Goal: Contribute content: Contribute content

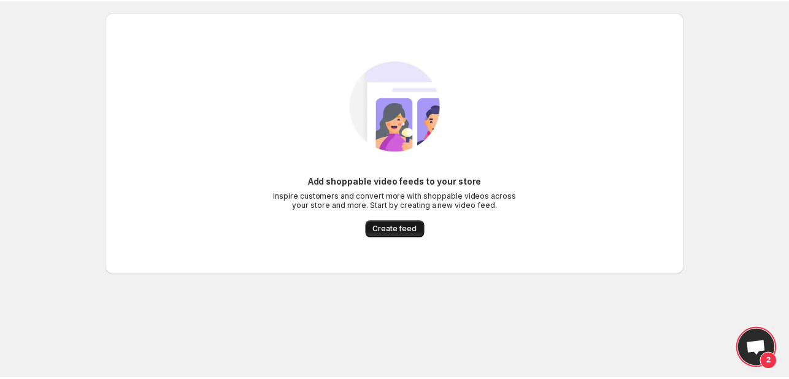
scroll to position [249, 0]
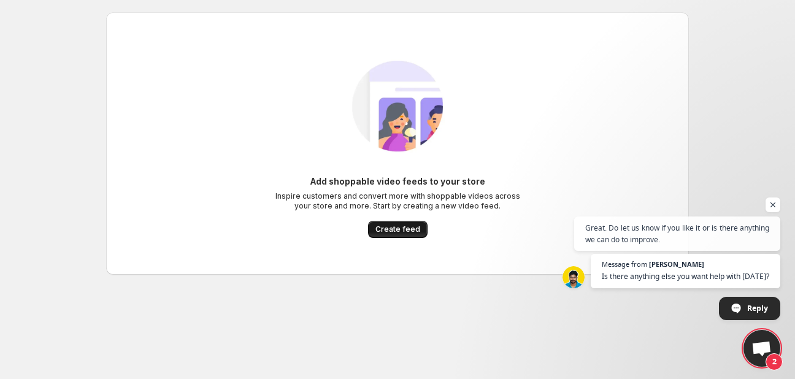
click at [387, 225] on span "Create feed" at bounding box center [398, 230] width 45 height 10
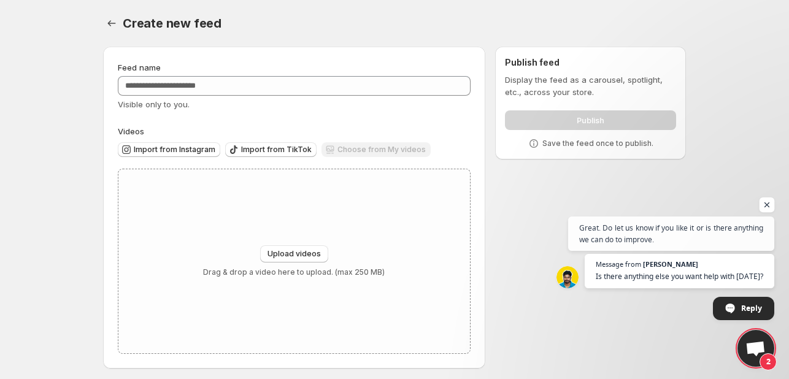
click at [767, 200] on span "Open chat" at bounding box center [767, 205] width 15 height 15
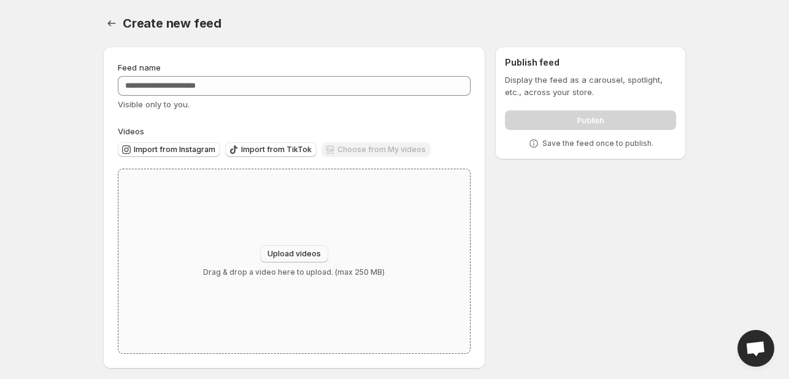
click at [288, 250] on span "Upload videos" at bounding box center [294, 254] width 53 height 10
type input "**********"
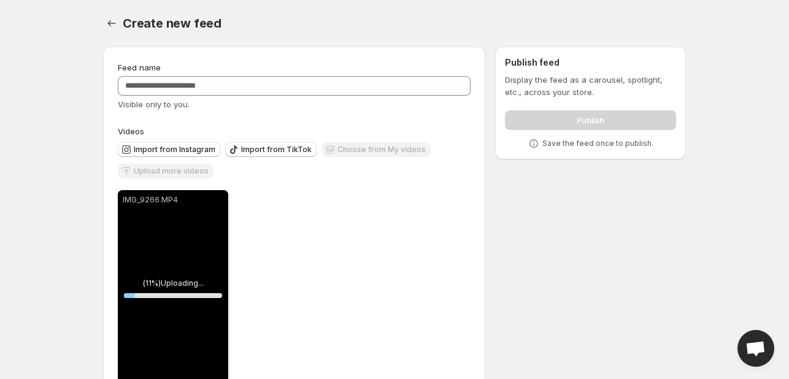
scroll to position [37, 0]
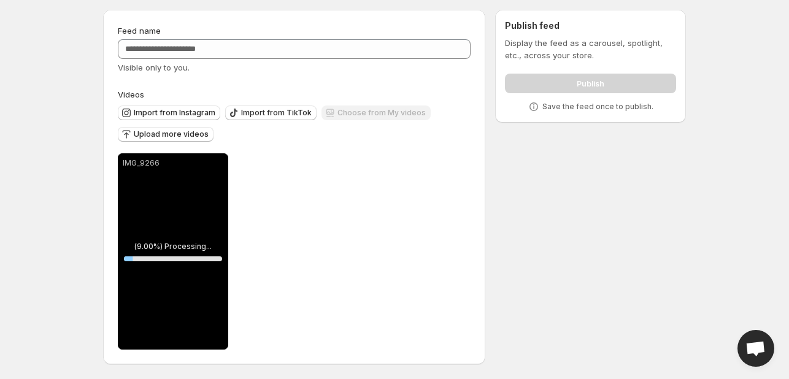
click at [170, 134] on span "Upload more videos" at bounding box center [171, 134] width 75 height 10
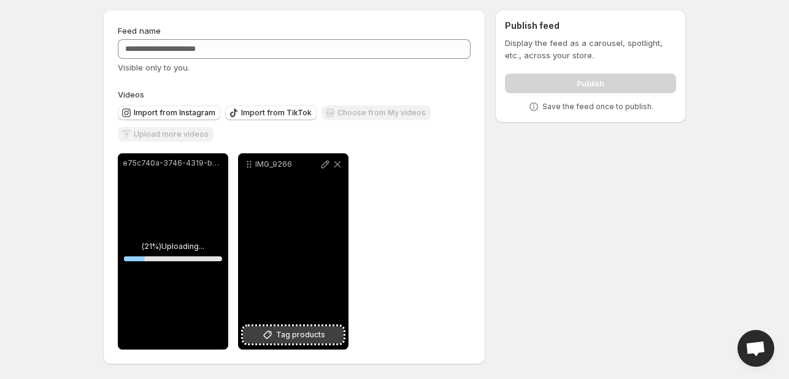
click at [304, 335] on span "Tag products" at bounding box center [300, 335] width 49 height 12
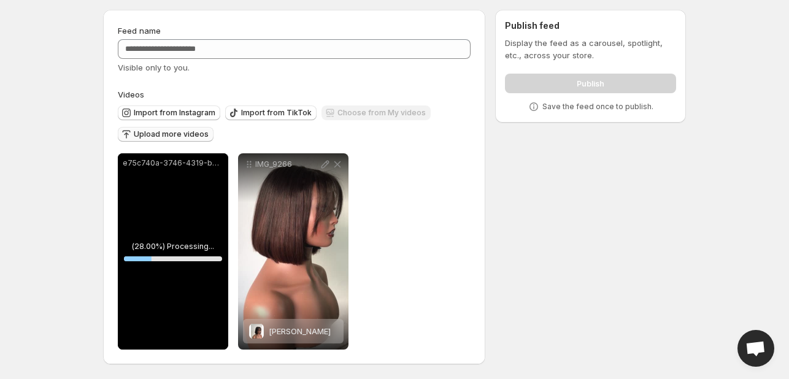
click at [140, 136] on span "Upload more videos" at bounding box center [171, 134] width 75 height 10
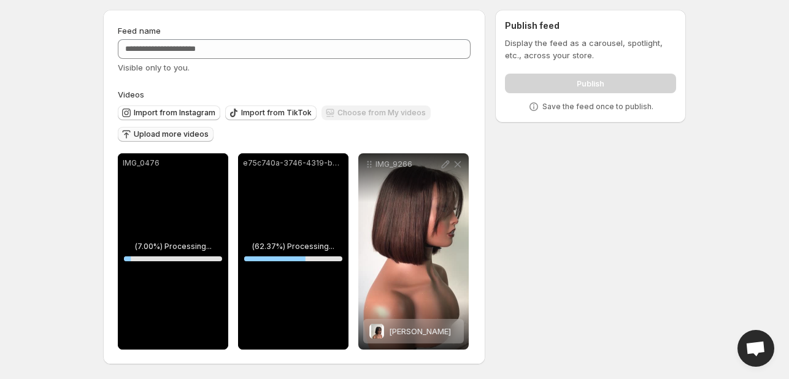
click at [196, 137] on span "Upload more videos" at bounding box center [171, 134] width 75 height 10
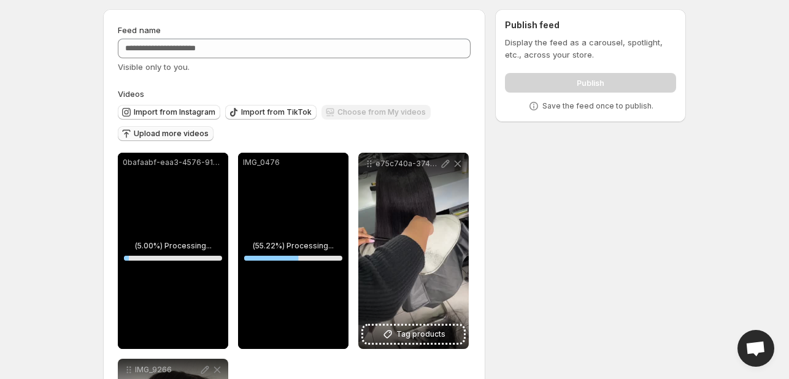
click at [188, 137] on span "Upload more videos" at bounding box center [171, 134] width 75 height 10
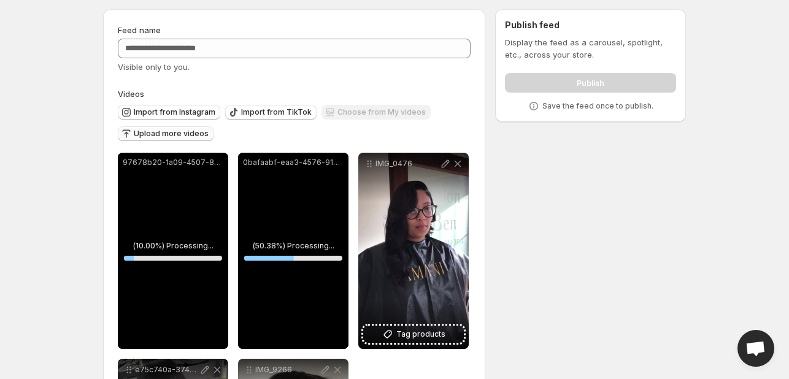
click at [195, 133] on span "Upload more videos" at bounding box center [171, 134] width 75 height 10
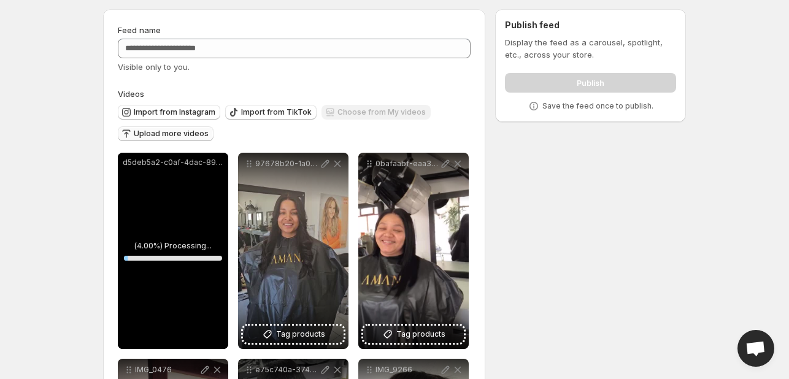
click at [191, 137] on span "Upload more videos" at bounding box center [171, 134] width 75 height 10
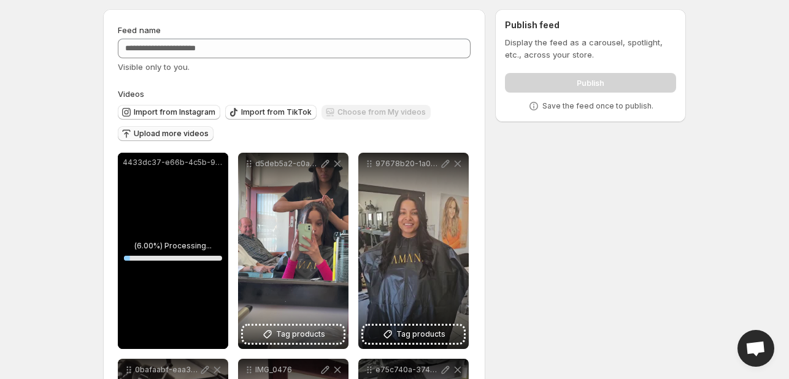
click at [189, 131] on span "Upload more videos" at bounding box center [171, 134] width 75 height 10
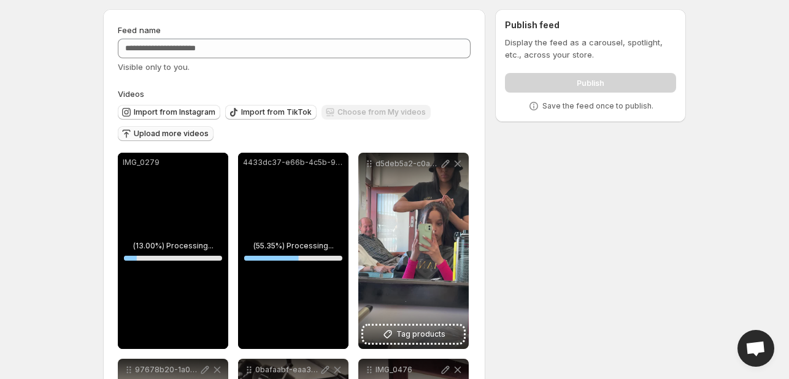
click at [162, 141] on button "Upload more videos" at bounding box center [166, 133] width 96 height 15
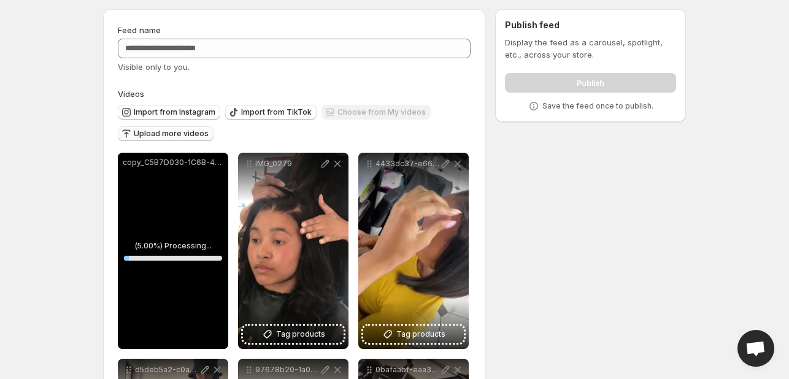
click at [188, 134] on span "Upload more videos" at bounding box center [171, 134] width 75 height 10
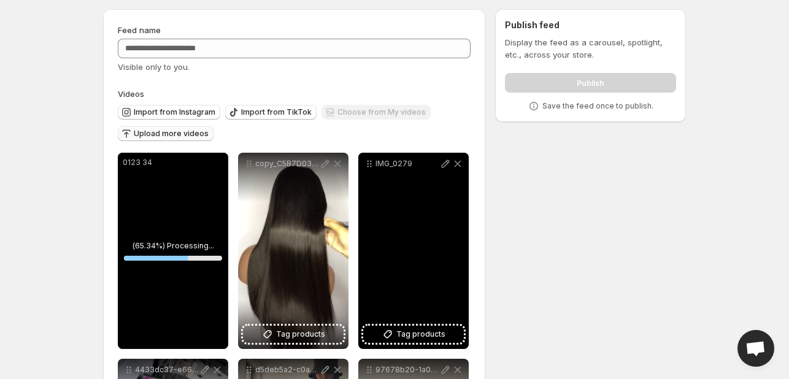
click at [392, 244] on div "IMG_0279" at bounding box center [413, 251] width 110 height 196
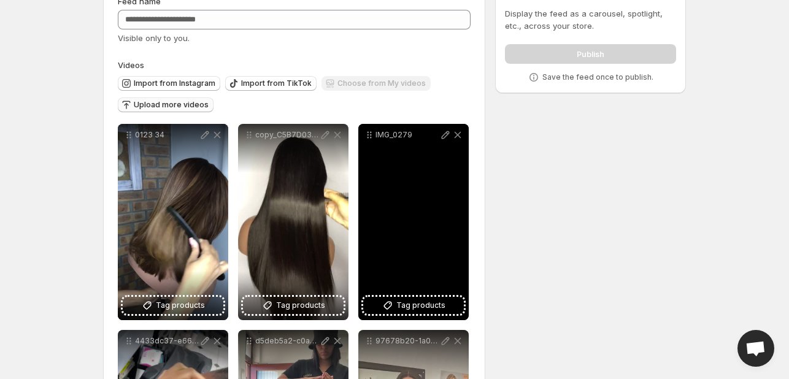
scroll to position [55, 0]
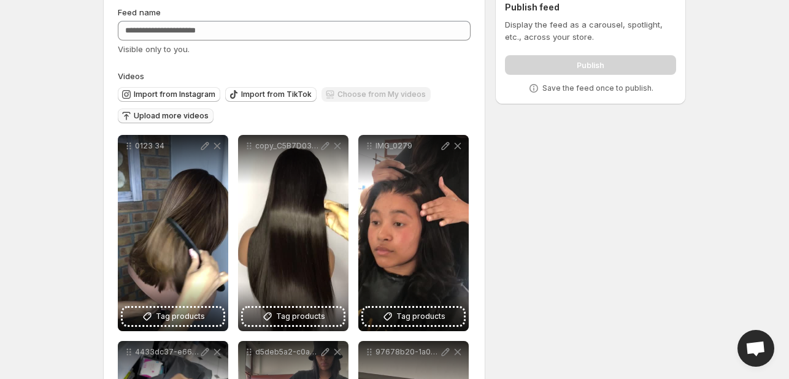
click at [179, 114] on span "Upload more videos" at bounding box center [171, 116] width 75 height 10
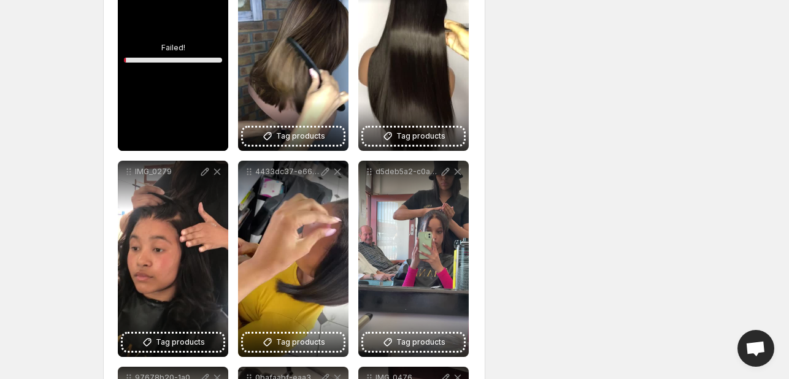
scroll to position [272, 0]
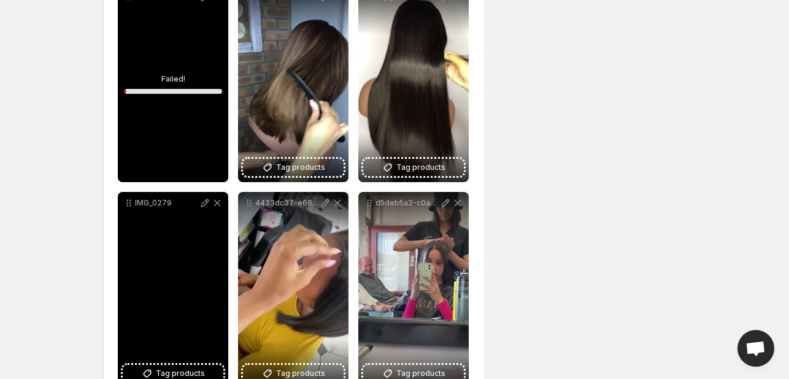
click at [194, 269] on div "IMG_0279" at bounding box center [173, 290] width 110 height 196
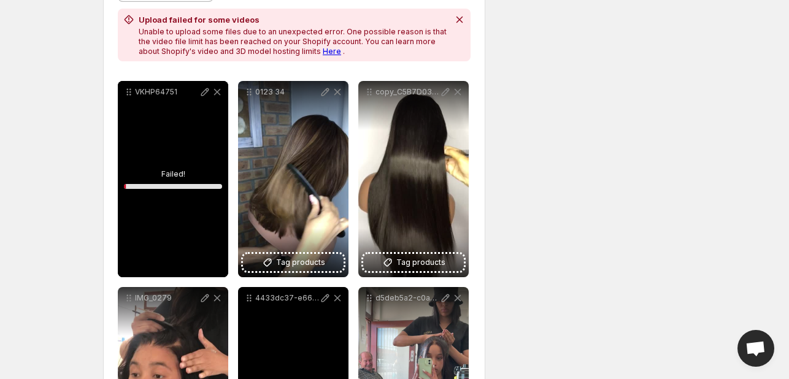
scroll to position [151, 0]
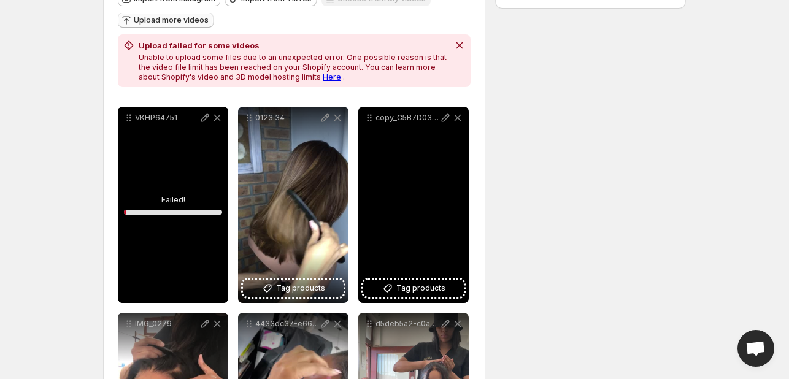
click at [398, 237] on div "copy_C5B7D030-1C6B-4678-B89E-5BC5A970F8FF" at bounding box center [413, 205] width 110 height 196
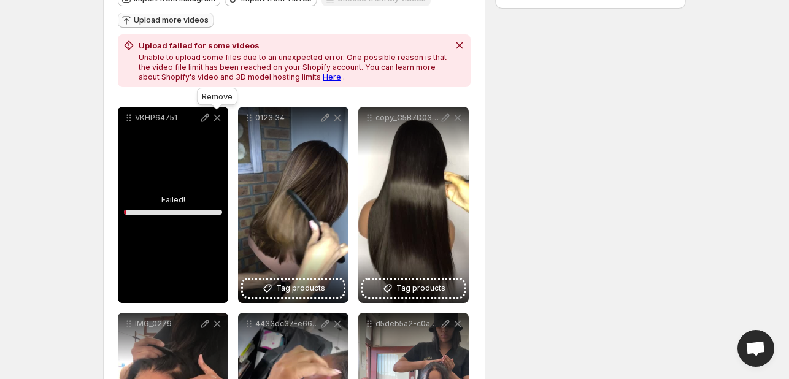
click at [216, 120] on icon at bounding box center [217, 118] width 12 height 12
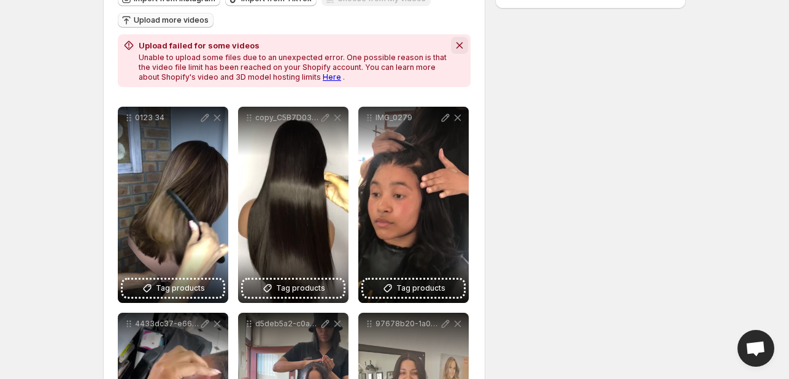
click at [460, 44] on icon "Dismiss notification" at bounding box center [460, 45] width 12 height 12
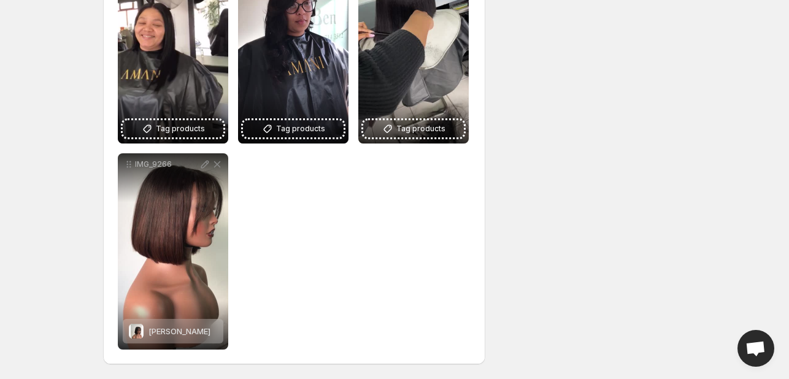
scroll to position [0, 0]
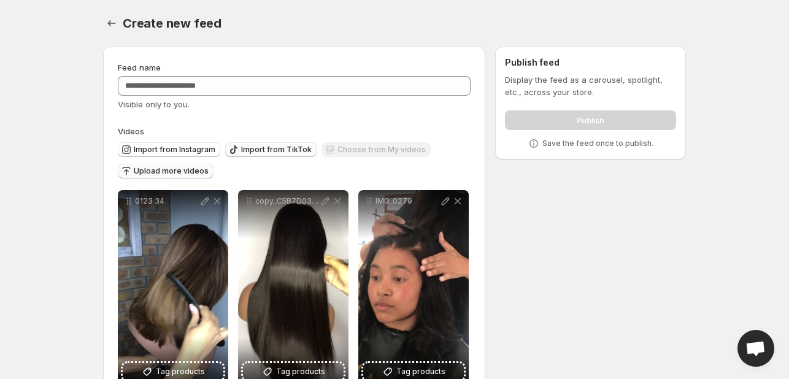
click at [261, 150] on span "Import from TikTok" at bounding box center [276, 150] width 71 height 10
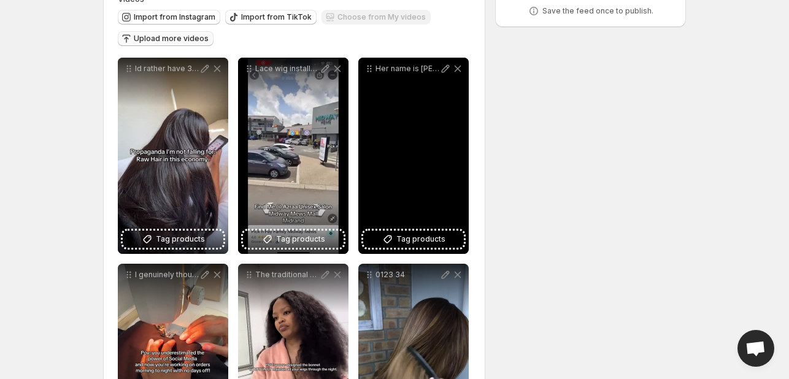
scroll to position [134, 0]
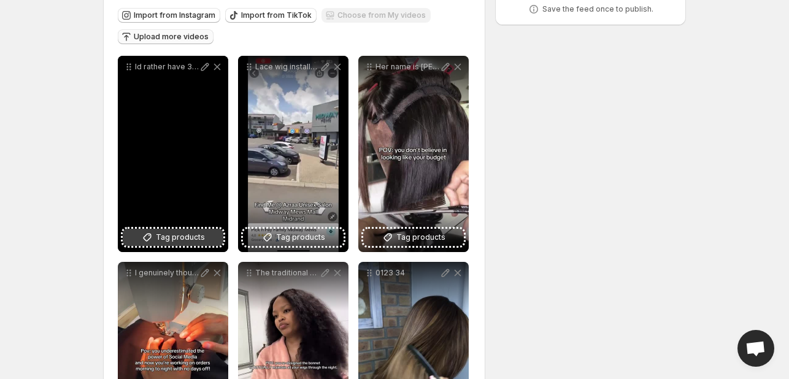
click at [184, 237] on span "Tag products" at bounding box center [180, 237] width 49 height 12
click at [178, 242] on span "Tag products" at bounding box center [180, 237] width 49 height 12
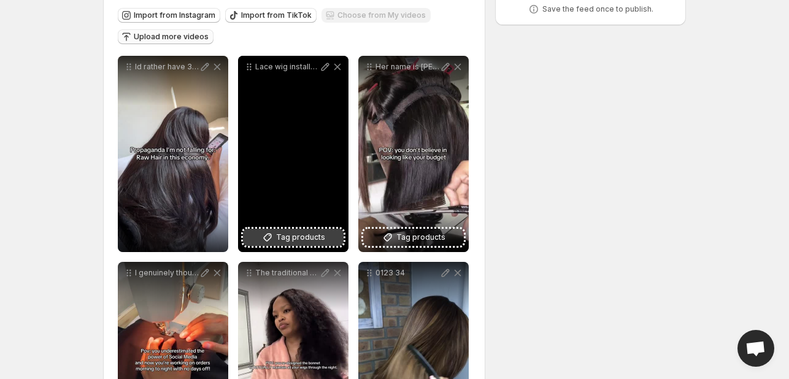
click at [288, 236] on span "Tag products" at bounding box center [300, 237] width 49 height 12
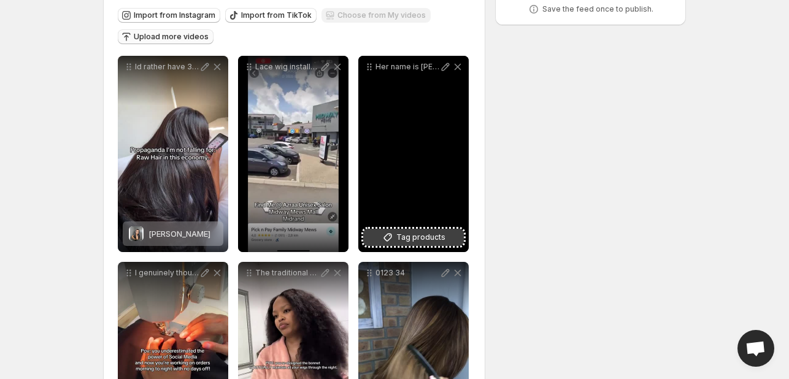
click at [432, 241] on span "Tag products" at bounding box center [420, 237] width 49 height 12
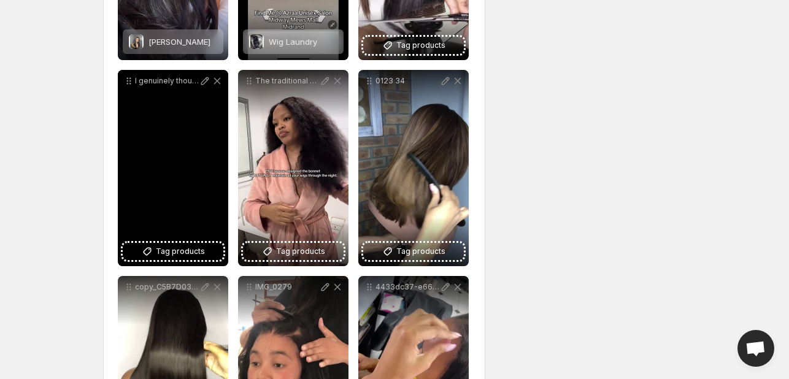
scroll to position [328, 0]
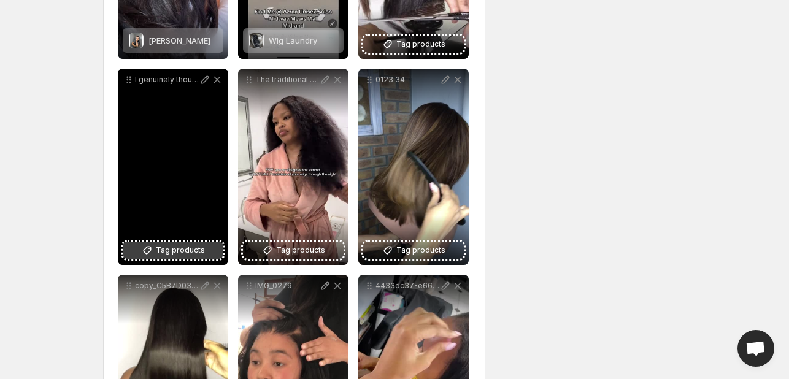
click at [174, 244] on span "Tag products" at bounding box center [180, 250] width 49 height 12
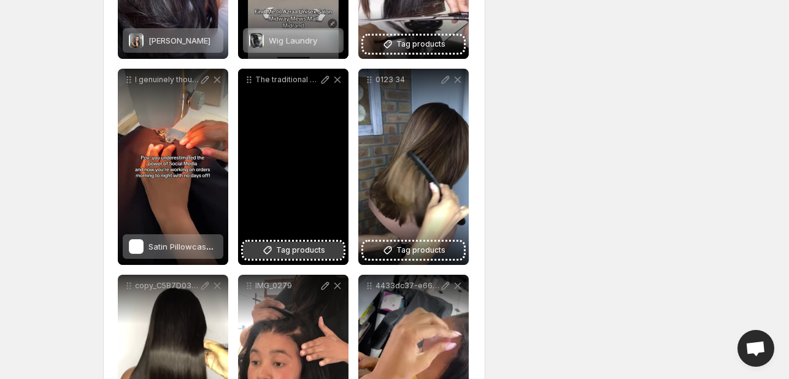
click at [304, 247] on span "Tag products" at bounding box center [300, 250] width 49 height 12
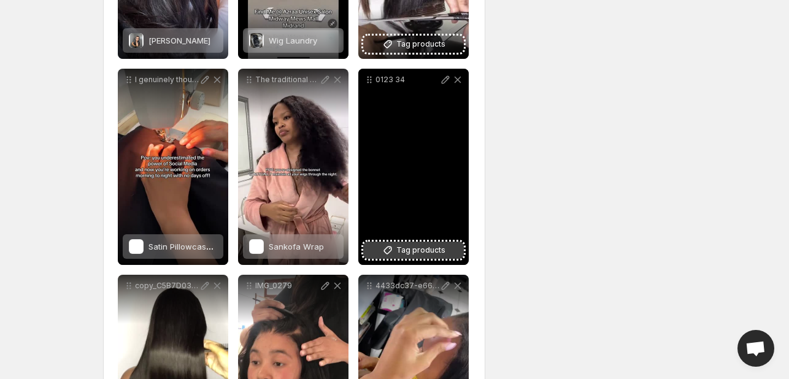
click at [401, 253] on span "Tag products" at bounding box center [420, 250] width 49 height 12
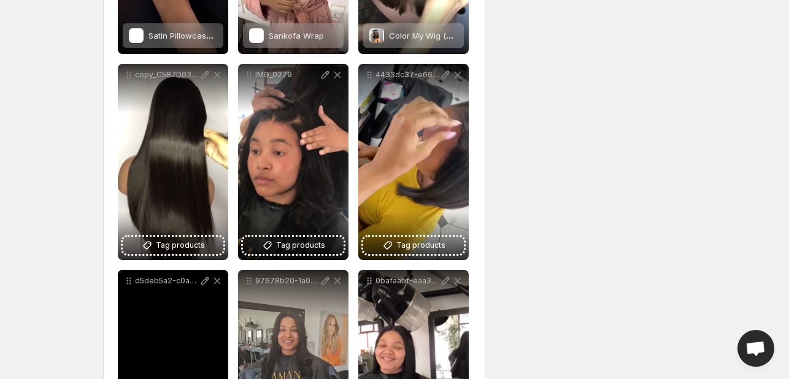
scroll to position [545, 0]
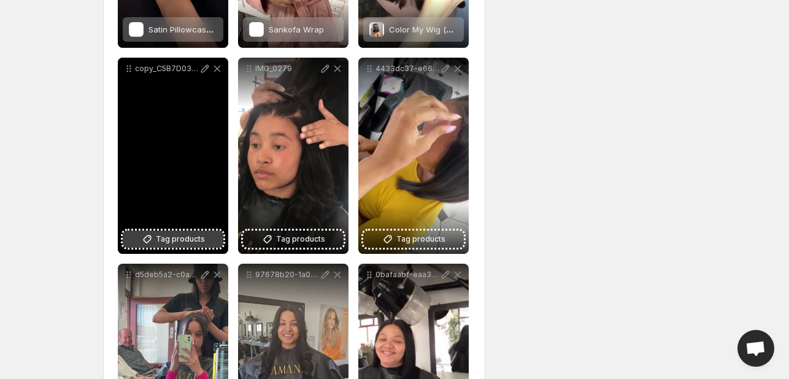
click at [170, 241] on span "Tag products" at bounding box center [180, 239] width 49 height 12
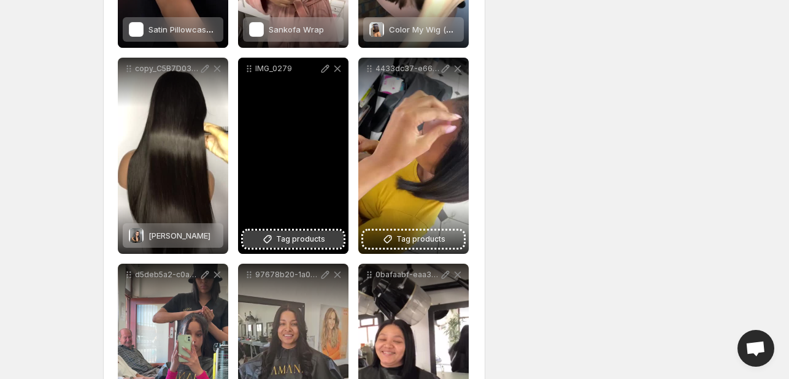
click at [305, 236] on span "Tag products" at bounding box center [300, 239] width 49 height 12
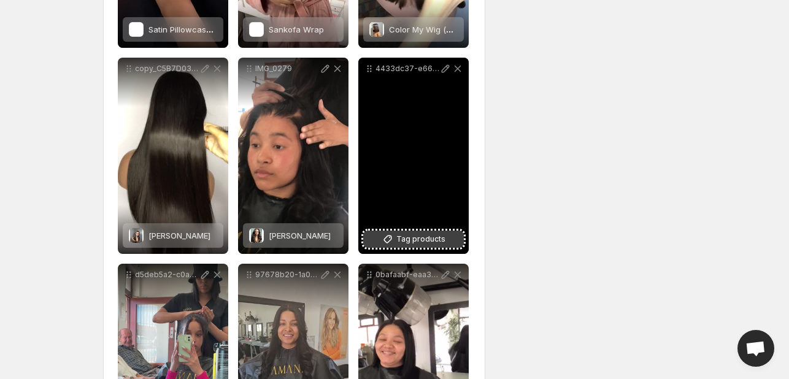
click at [409, 239] on span "Tag products" at bounding box center [420, 239] width 49 height 12
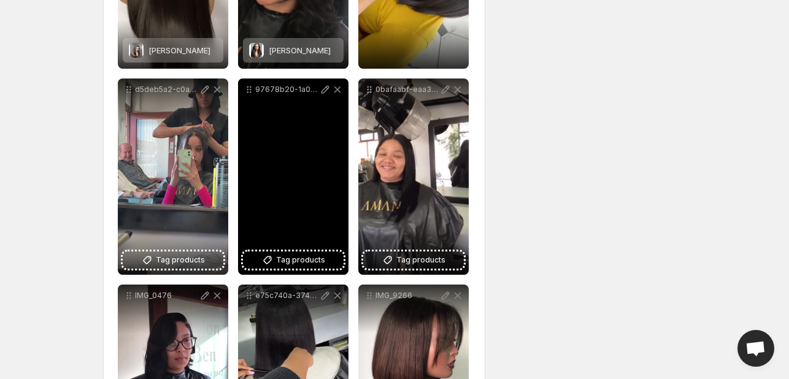
scroll to position [739, 0]
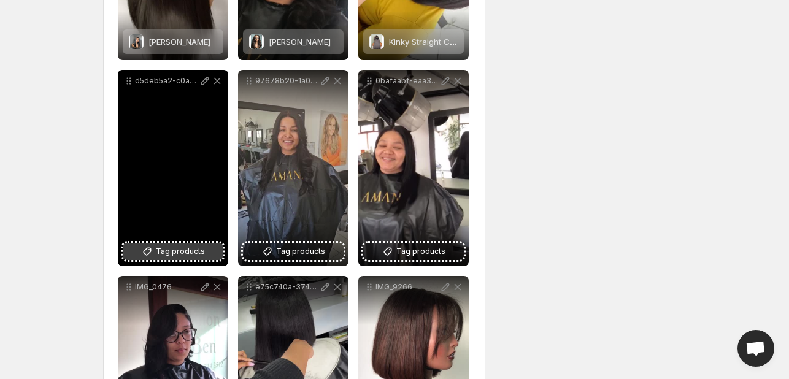
click at [190, 250] on span "Tag products" at bounding box center [180, 251] width 49 height 12
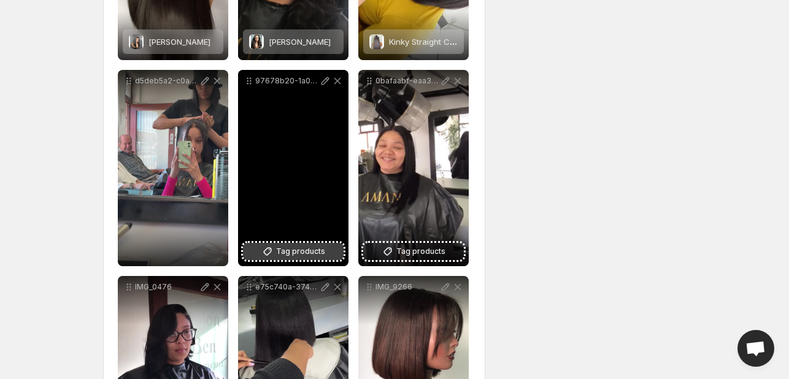
click at [284, 250] on span "Tag products" at bounding box center [300, 251] width 49 height 12
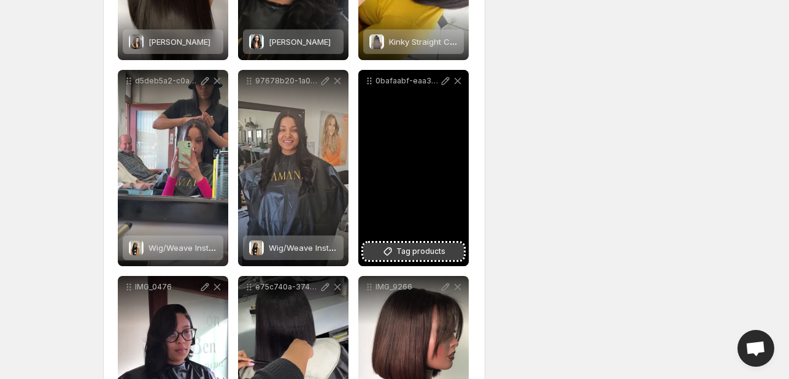
click at [423, 250] on span "Tag products" at bounding box center [420, 251] width 49 height 12
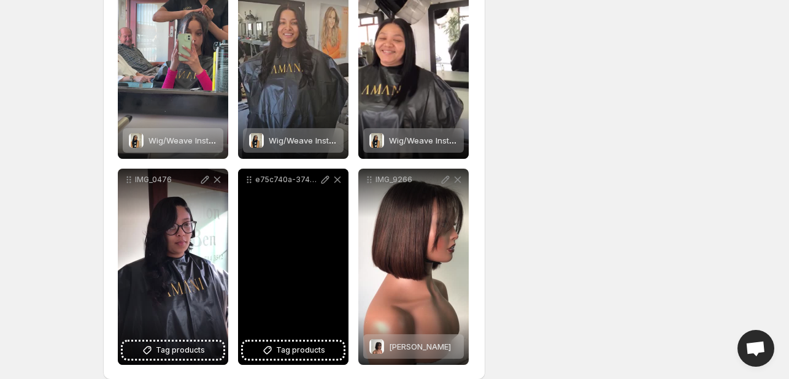
scroll to position [862, 0]
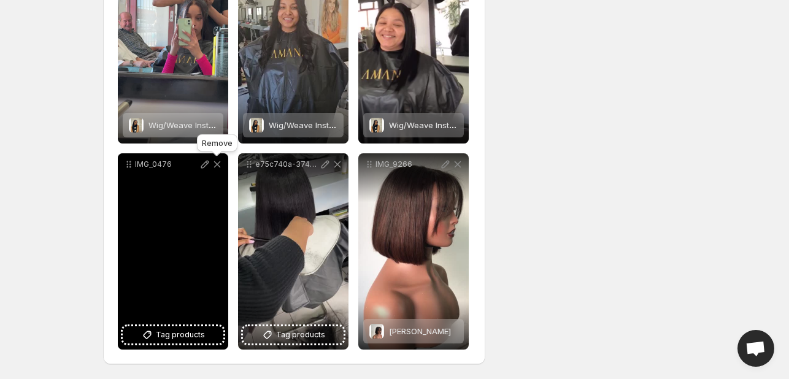
click at [216, 165] on icon at bounding box center [217, 164] width 7 height 7
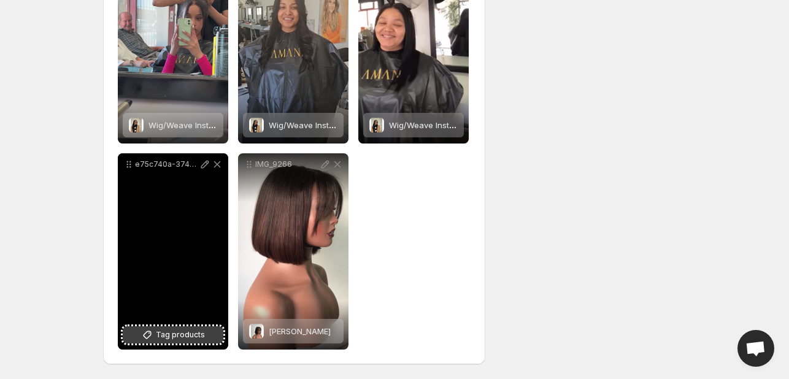
click at [177, 333] on span "Tag products" at bounding box center [180, 335] width 49 height 12
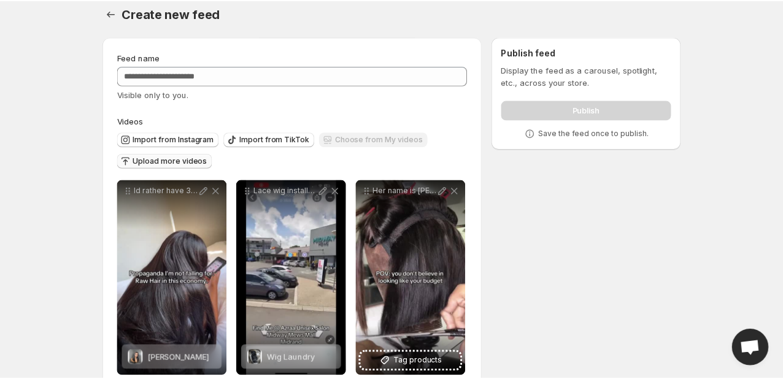
scroll to position [0, 0]
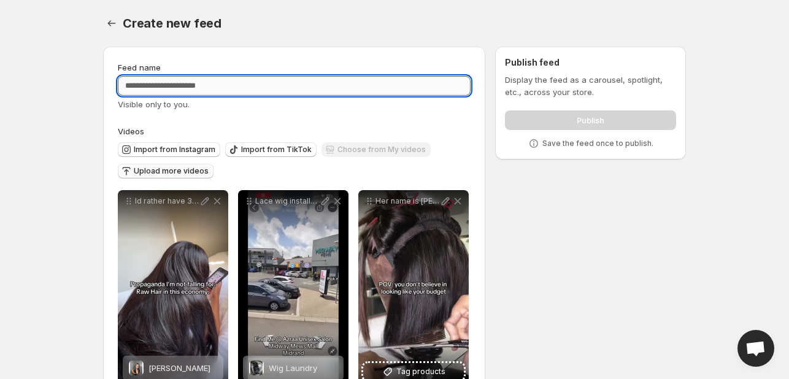
click at [194, 85] on input "Feed name" at bounding box center [294, 86] width 353 height 20
type input "**********"
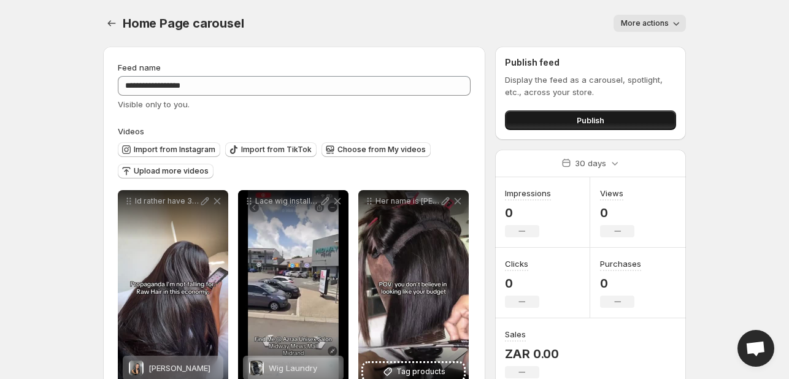
click at [531, 116] on button "Publish" at bounding box center [590, 120] width 171 height 20
